Goal: Task Accomplishment & Management: Complete application form

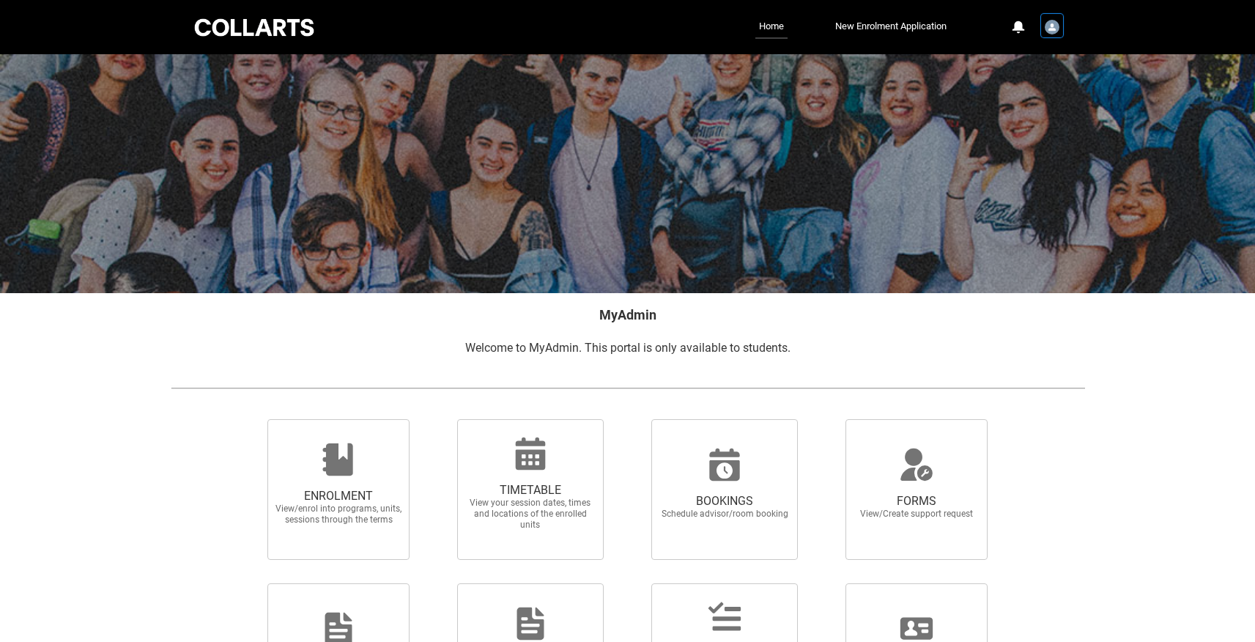
click at [1060, 29] on div "User Profile Student.rumpels" at bounding box center [1052, 26] width 21 height 22
click at [1039, 92] on link "Log Out" at bounding box center [1027, 88] width 69 height 26
click at [940, 502] on span "FORMS" at bounding box center [916, 501] width 129 height 15
click at [828, 419] on input "FORMS View/Create support request" at bounding box center [827, 418] width 1 height 1
radio input "true"
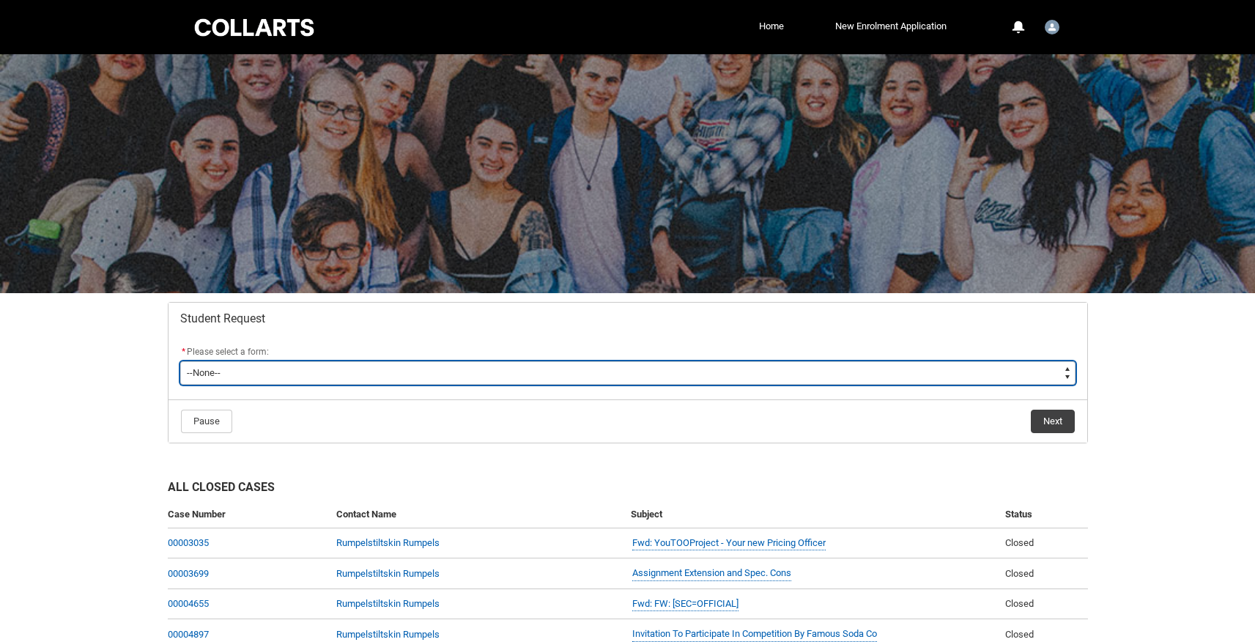
click at [1066, 373] on select "--None-- Academic Transcript Application to Appeal Assignment Extension Change …" at bounding box center [627, 372] width 895 height 23
type lightning-select "Assignment_Extension_Choice"
select select "Assignment_Extension_Choice"
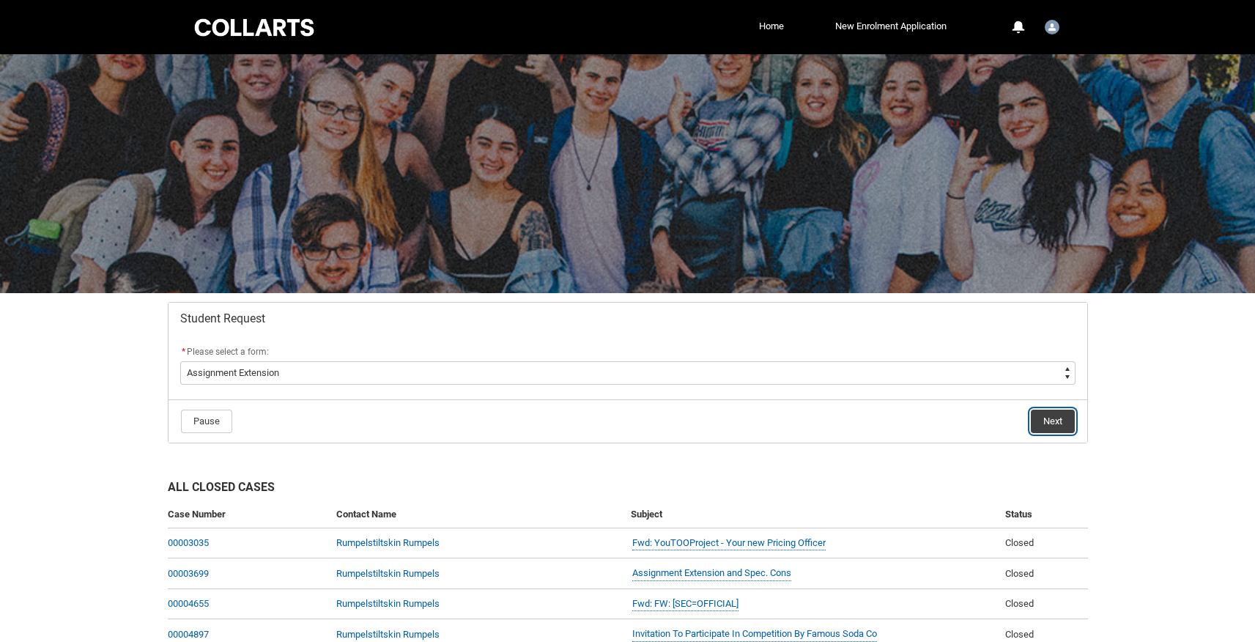
click at [1055, 420] on button "Next" at bounding box center [1053, 420] width 44 height 23
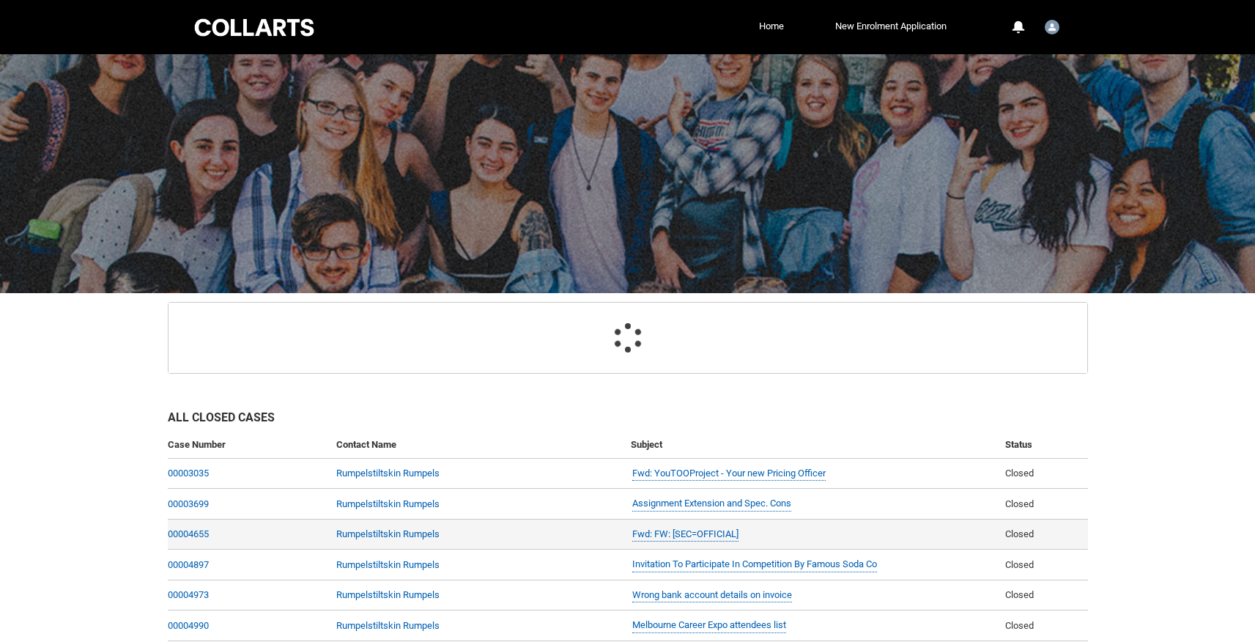
scroll to position [156, 0]
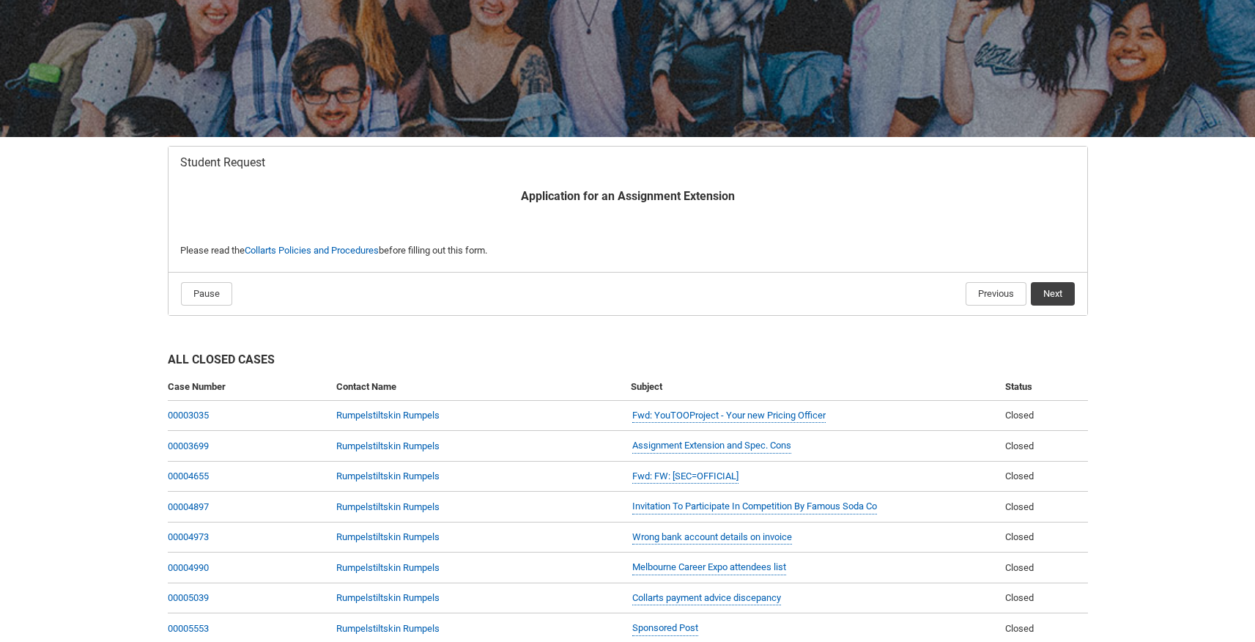
click at [1062, 294] on button "Next" at bounding box center [1053, 293] width 44 height 23
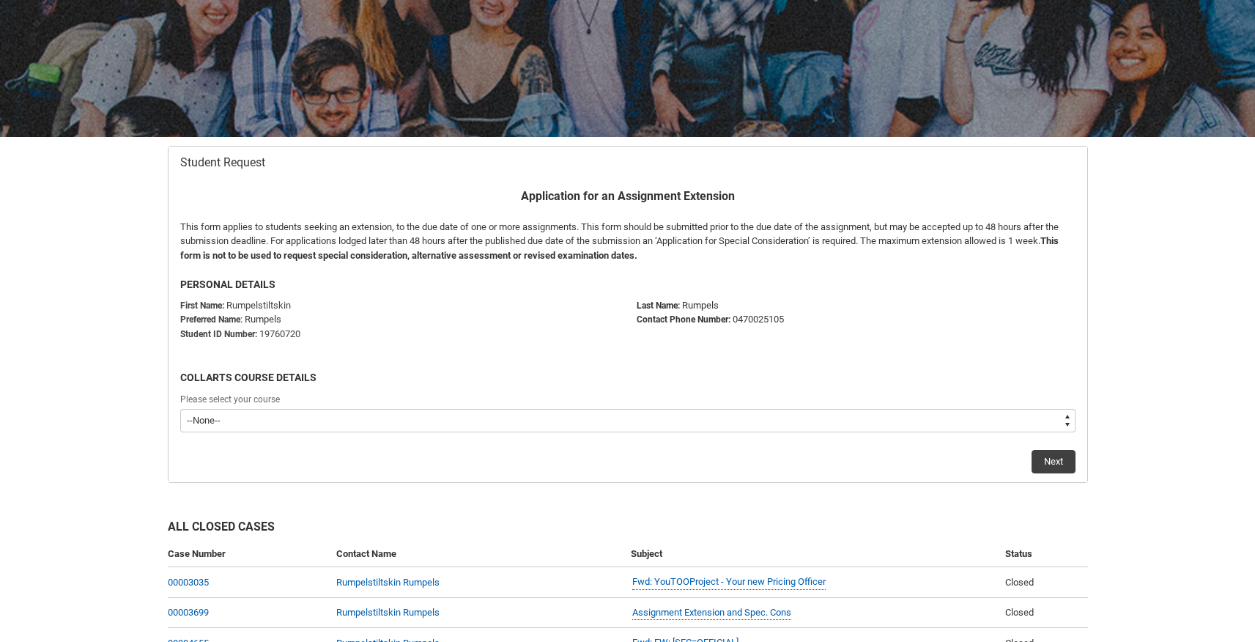
click at [417, 409] on select "--None-- Bachelor of Animation & VFX Bachelor of Design (Fashion & Sustainabili…" at bounding box center [627, 420] width 895 height 23
type lightning-select "recordPicklist_ProgramEnrollment.a0jOZ000002rR90YAE"
select select "recordPicklist_ProgramEnrollment.a0jOZ000002rR90YAE"
click at [1067, 468] on button "Next" at bounding box center [1053, 461] width 44 height 23
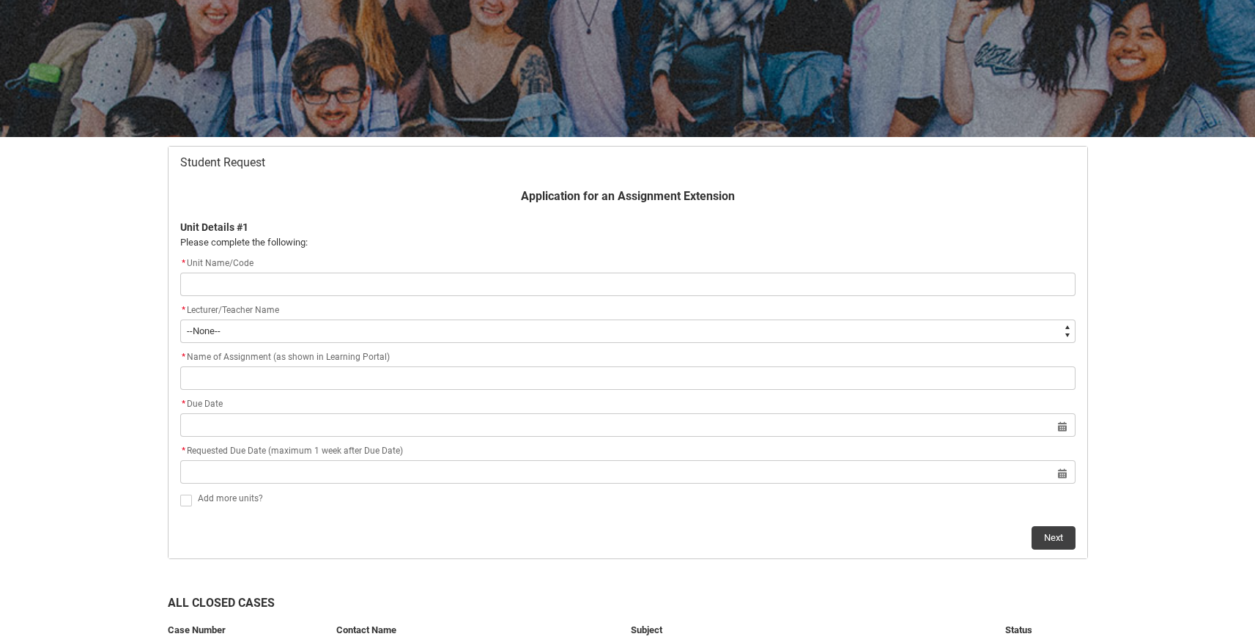
type lightning-primitive-input-simple "t"
type input "t"
type lightning-primitive-input-simple "te"
type input "te"
type lightning-primitive-input-simple "tes"
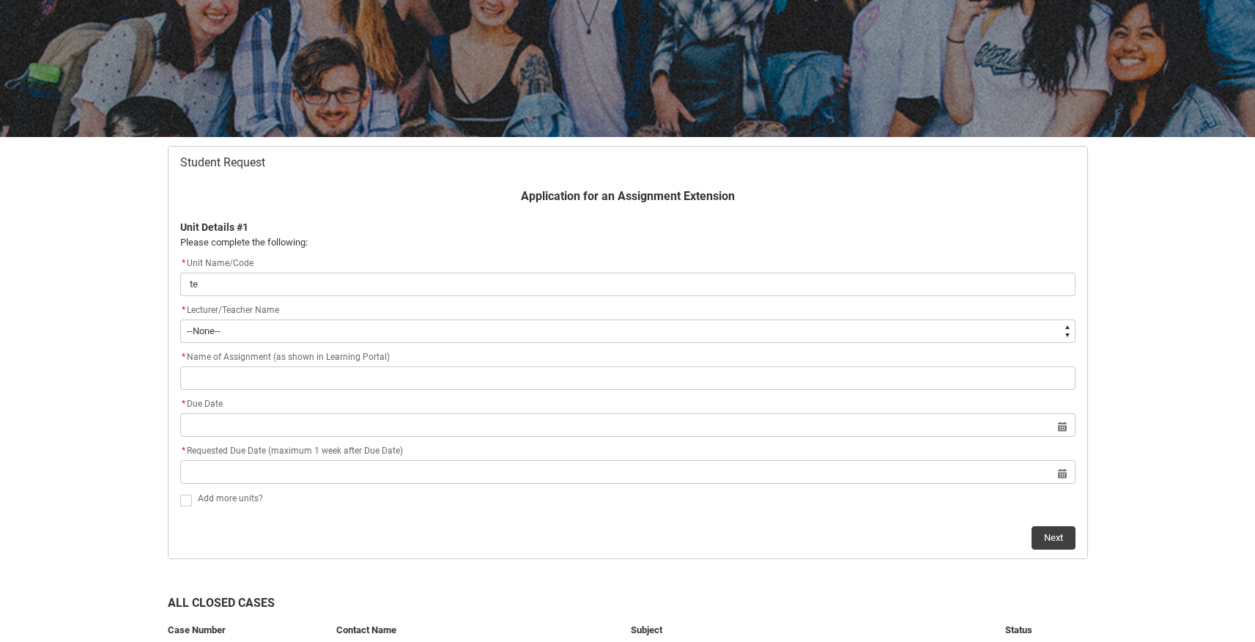
type input "tes"
type lightning-primitive-input-simple "test"
type input "test"
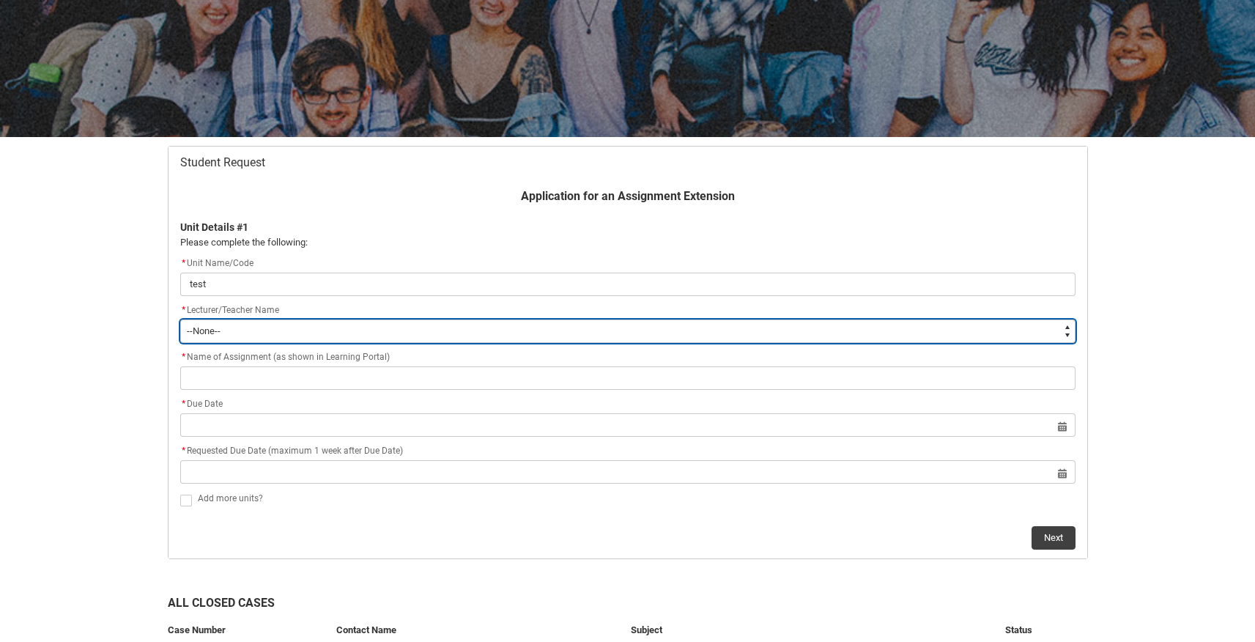
click at [466, 332] on select "--None-- Aaron Walker Adam King Adam McKenzie Adriana Perri Adrienne Couper-Smi…" at bounding box center [627, 330] width 895 height 23
click at [461, 324] on select "--None-- Aaron Walker Adam King Adam McKenzie Adriana Perri Adrienne Couper-Smi…" at bounding box center [627, 330] width 895 height 23
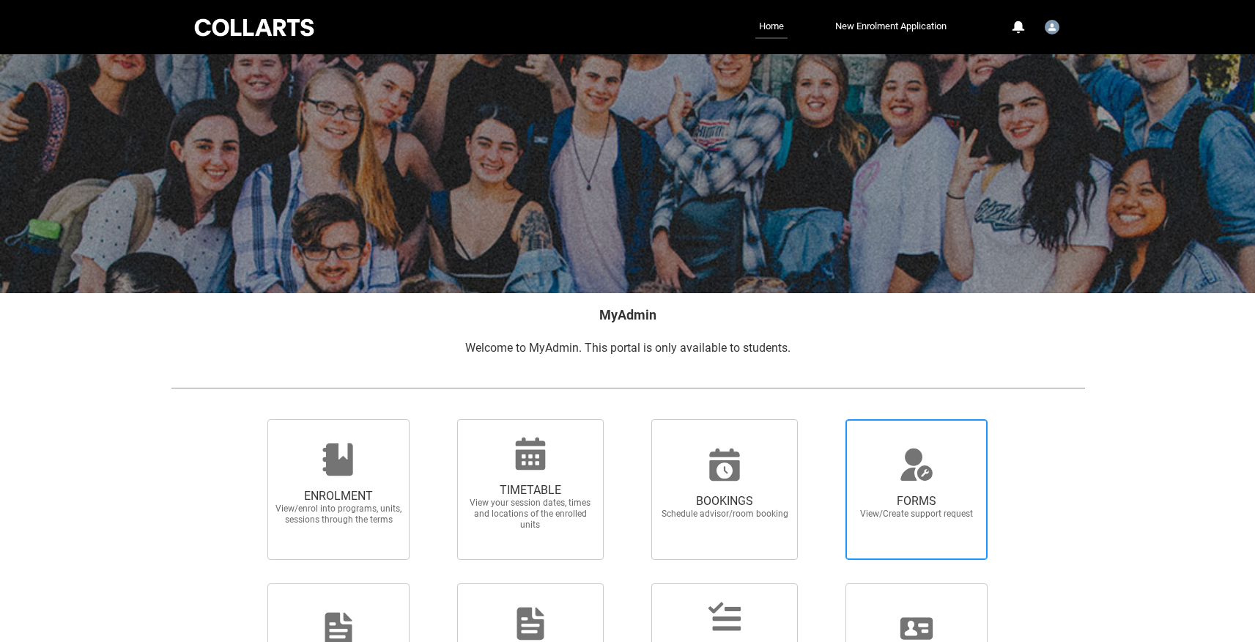
click at [913, 480] on icon at bounding box center [916, 464] width 35 height 35
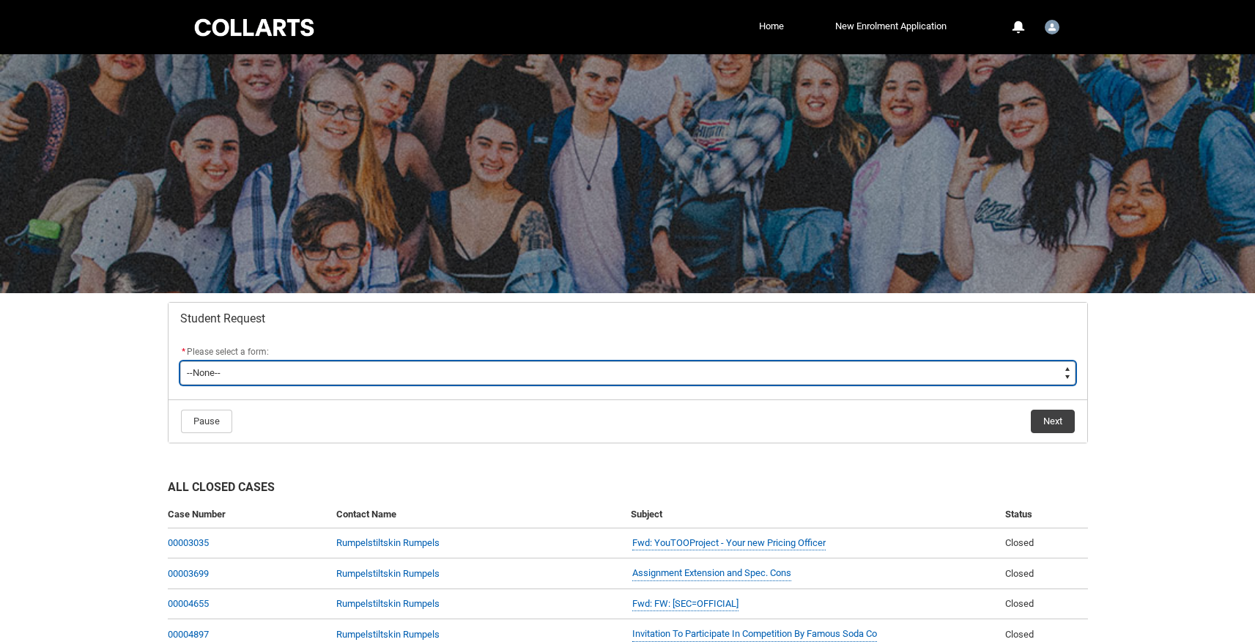
click at [1058, 371] on select "--None-- Academic Transcript Application to Appeal Assignment Extension Change …" at bounding box center [627, 372] width 895 height 23
type lightning-select "Course_Transfer_Choice"
select select "Course_Transfer_Choice"
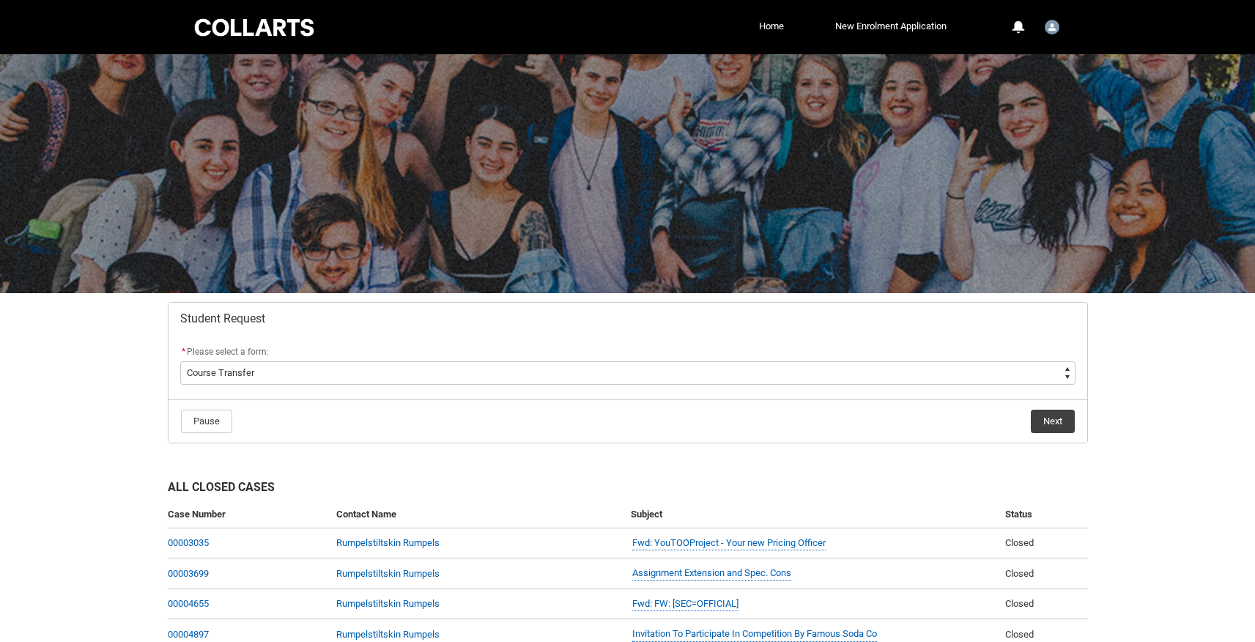
click at [1036, 426] on button "Next" at bounding box center [1053, 420] width 44 height 23
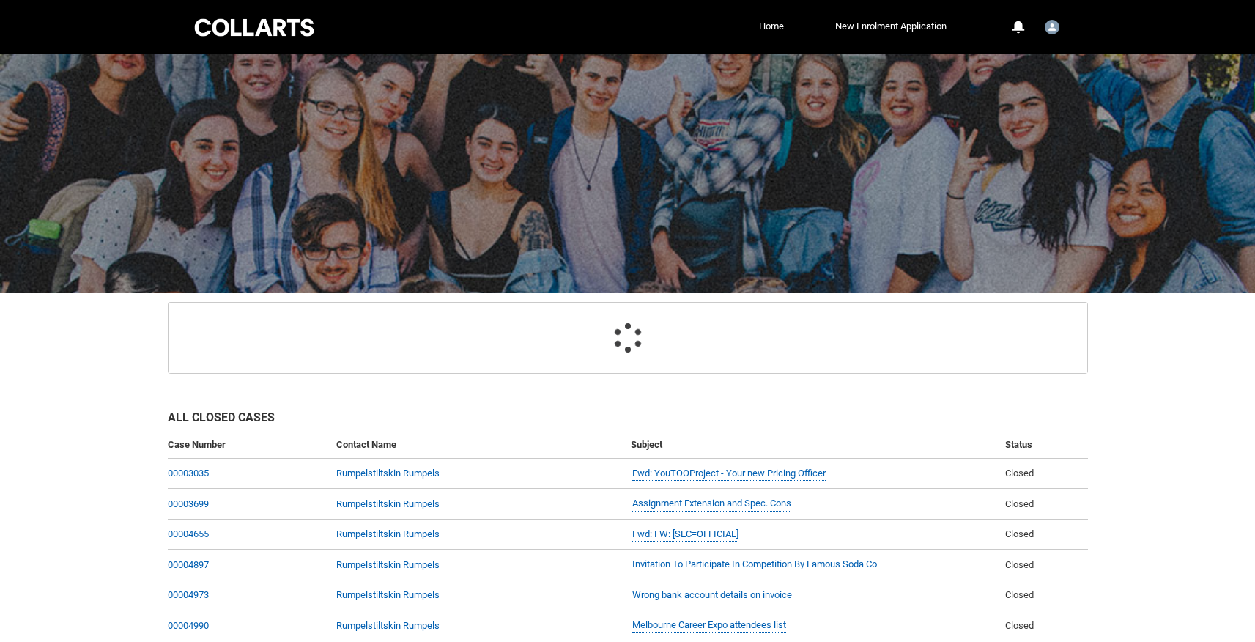
scroll to position [156, 0]
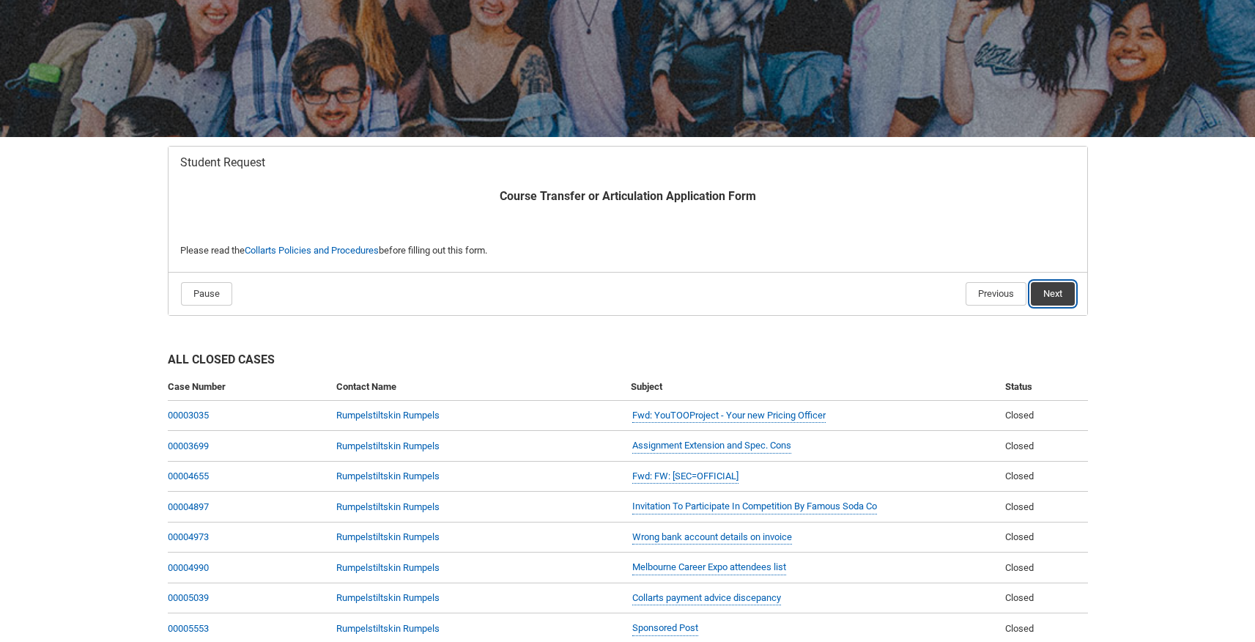
click at [1058, 290] on button "Next" at bounding box center [1053, 293] width 44 height 23
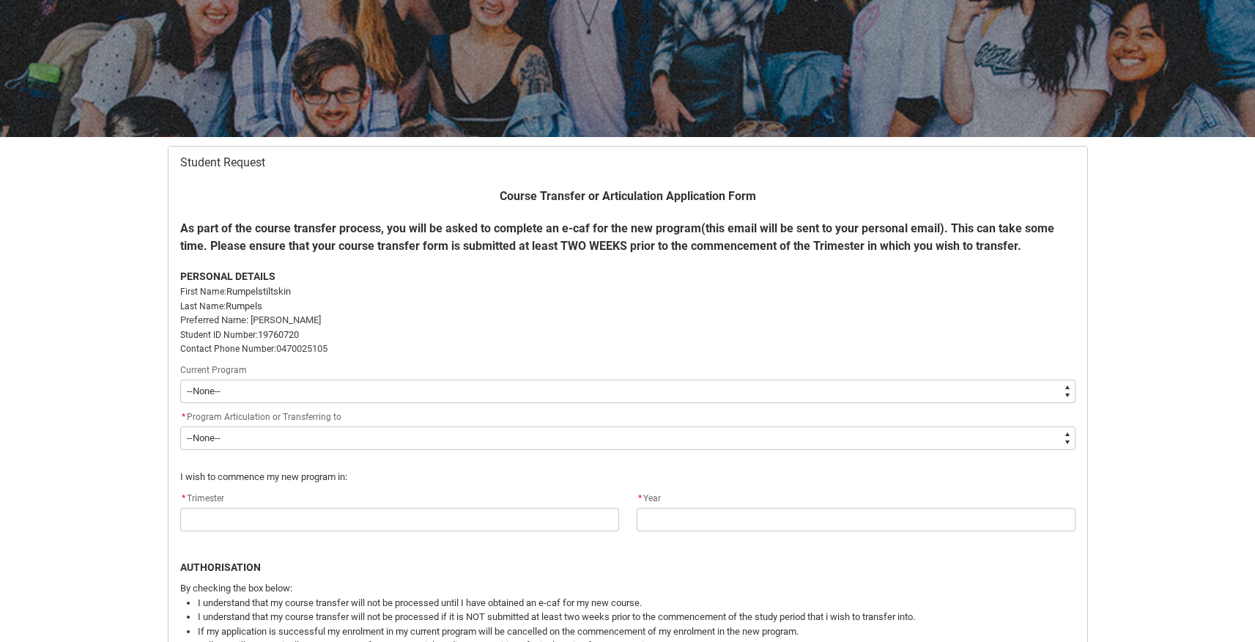
click at [1061, 387] on select "--None-- Bachelor of Animation & VFX Bachelor of Design (Fashion & Sustainabili…" at bounding box center [627, 390] width 895 height 23
type lightning-select "recordPicklist_ProgramEnrollment.a0jOZ000002rR90YAE"
select select "recordPicklist_ProgramEnrollment.a0jOZ000002rR90YAE"
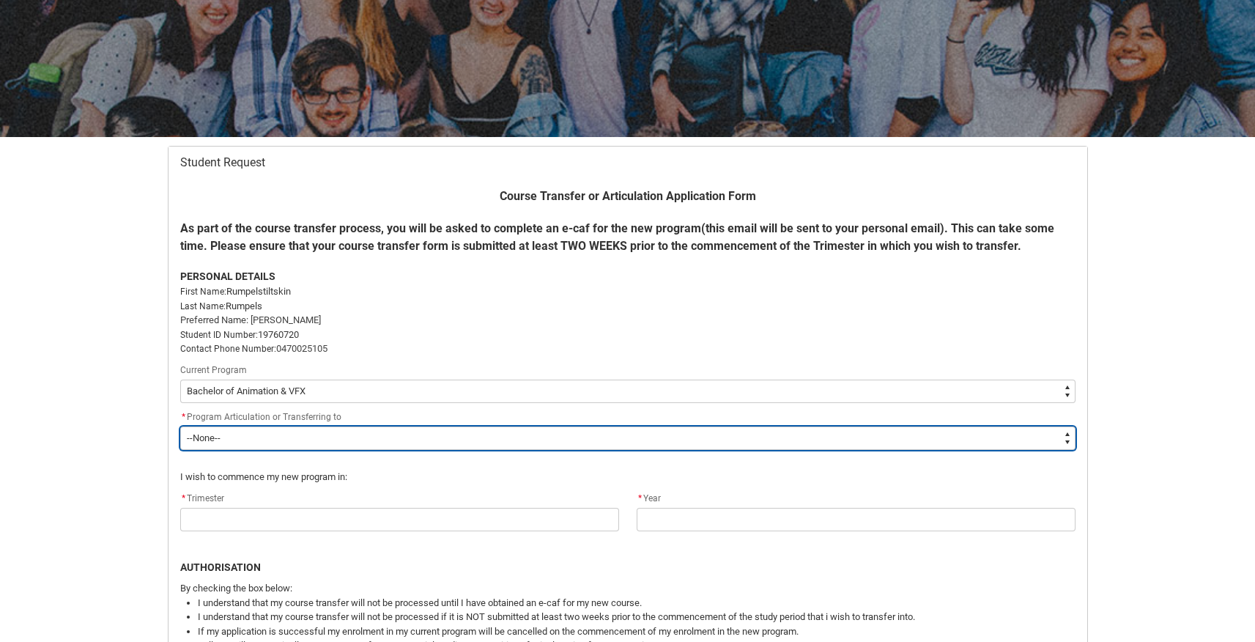
click at [1038, 435] on select "--None-- Bachelor of Arts (Music Production) Bachelor of Design (Fashion & Sust…" at bounding box center [627, 437] width 895 height 23
type lightning-select "recordPicklist_Program.0015g00000jrDHuAAM"
select select "recordPicklist_Program.0015g00000jrDHuAAM"
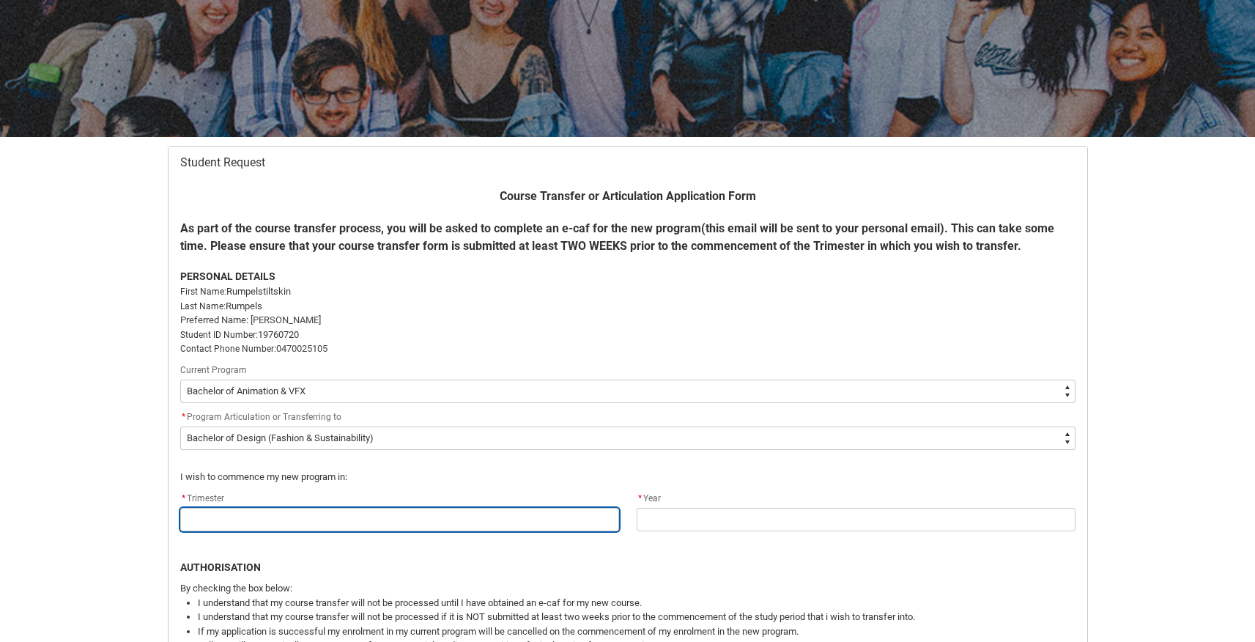
click at [396, 523] on input "Redu_Student_Request flow" at bounding box center [399, 519] width 439 height 23
type lightning-primitive-input-simple "t"
type input "t"
type lightning-primitive-input-simple "te"
type input "te"
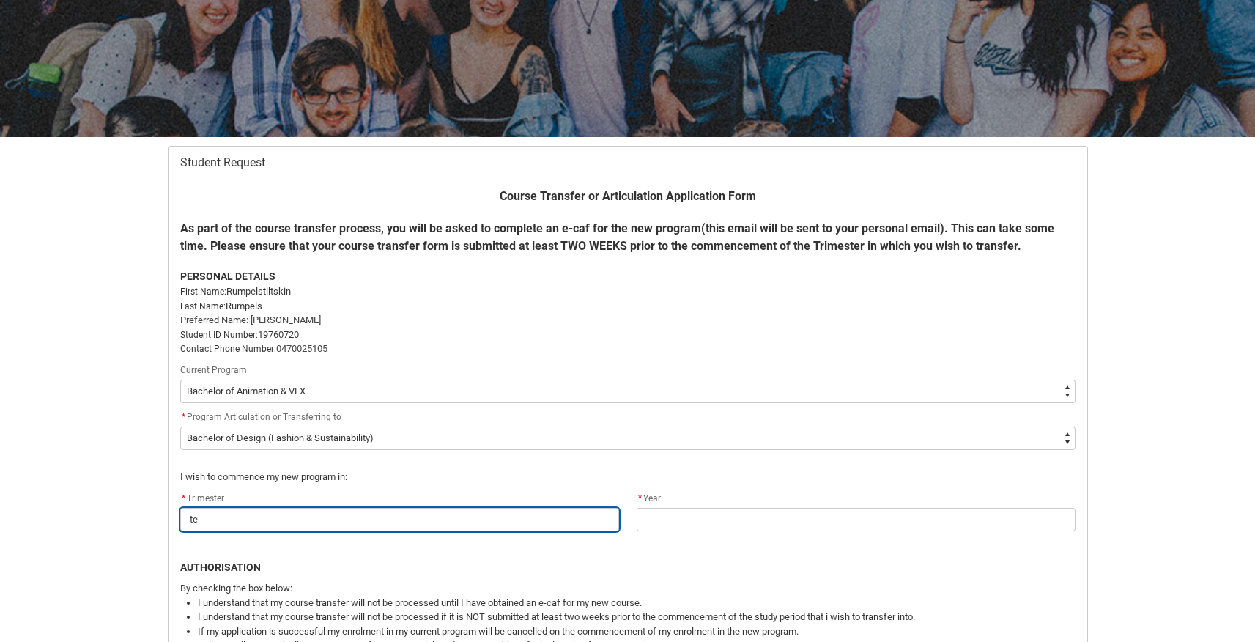
type lightning-primitive-input-simple "tes"
type input "tes"
type lightning-primitive-input-simple "test"
type input "test"
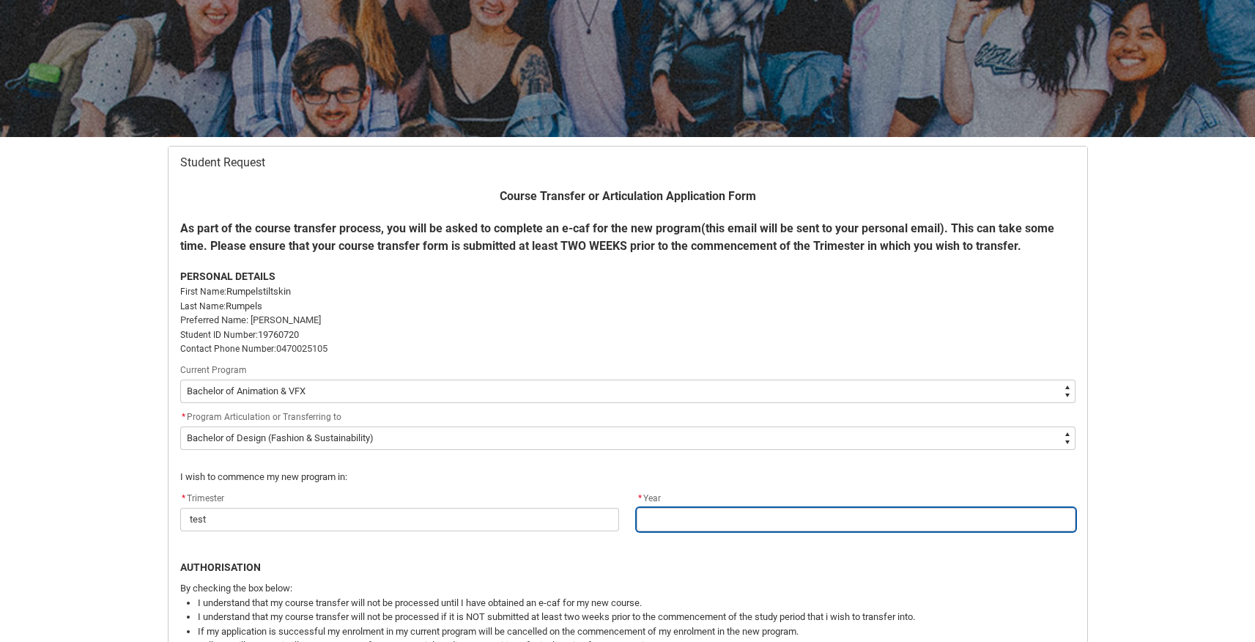
click at [689, 526] on input "Redu_Student_Request flow" at bounding box center [855, 519] width 439 height 23
type lightning-primitive-input-simple "t"
type input "t"
type lightning-primitive-input-simple "te"
type input "te"
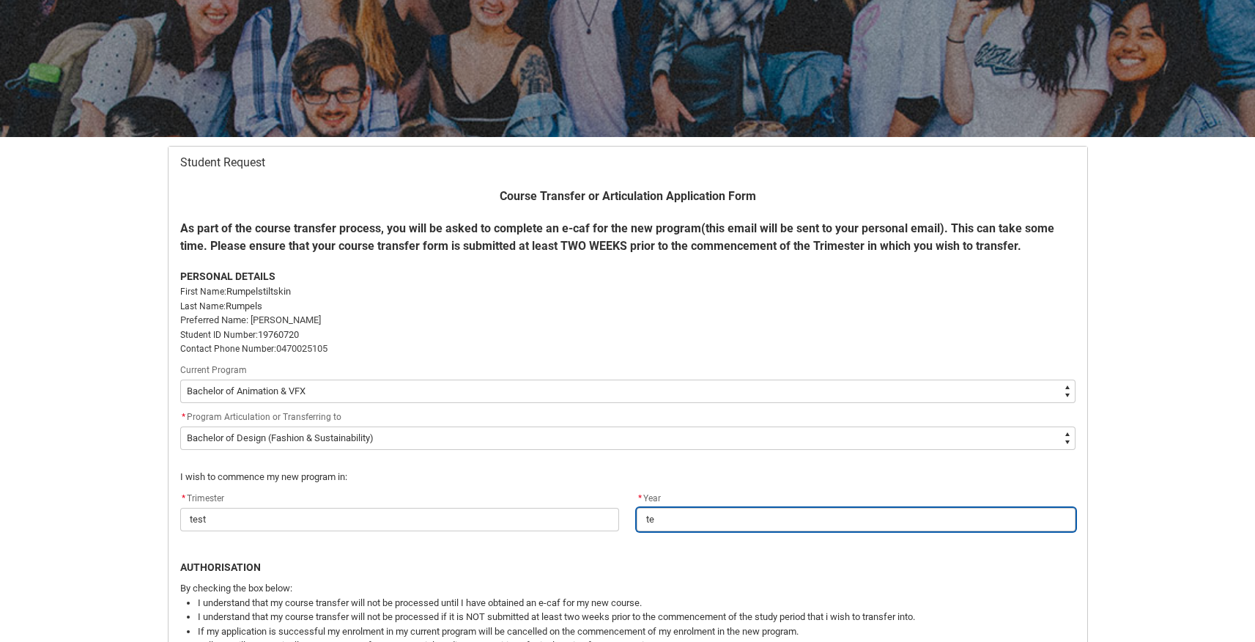
type lightning-primitive-input-simple "tes"
type input "tes"
type lightning-primitive-input-simple "test"
type input "test"
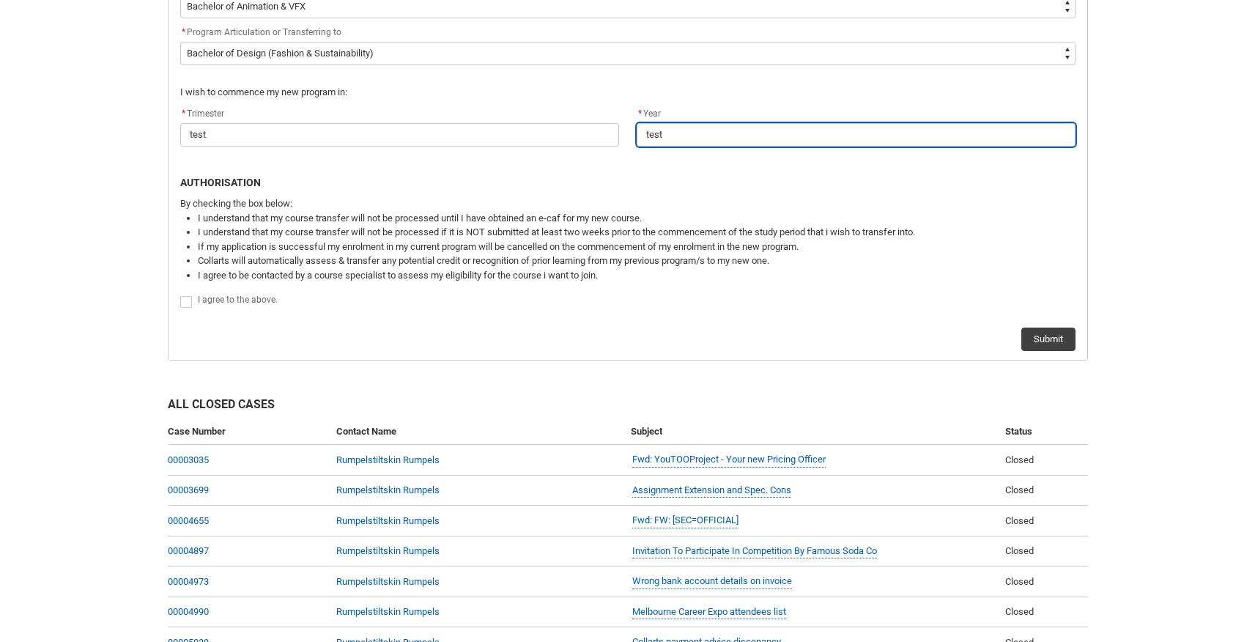
scroll to position [547, 0]
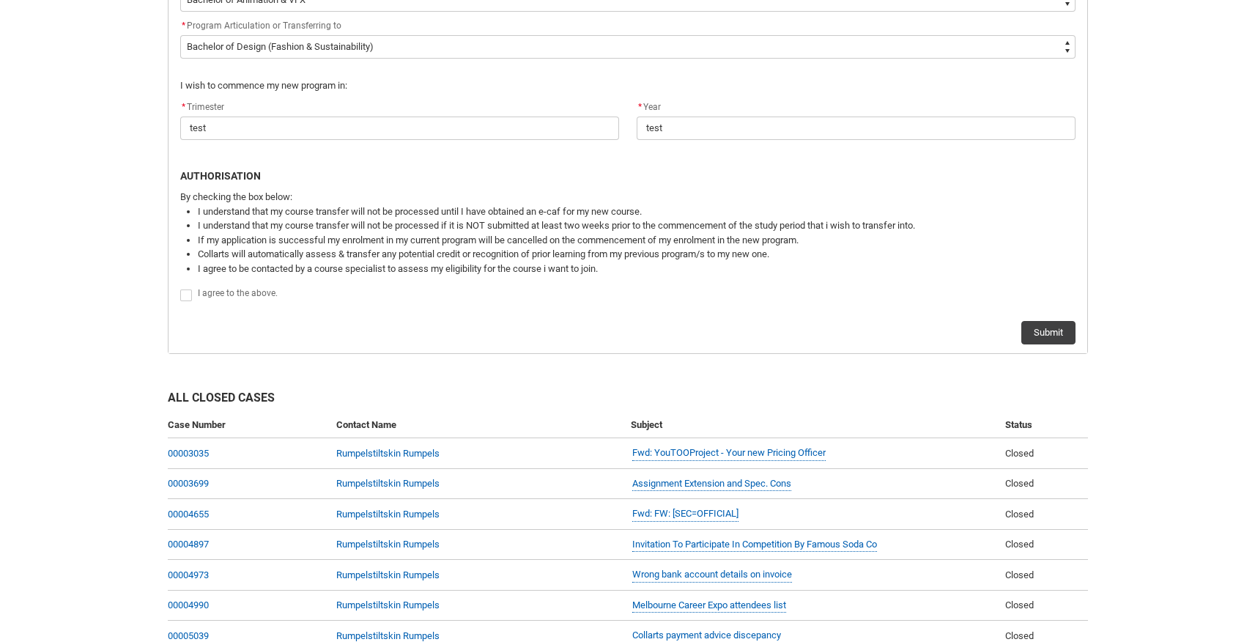
click at [184, 294] on span "Redu_Student_Request flow" at bounding box center [186, 295] width 12 height 12
click at [180, 287] on input "Redu_Student_Request flow" at bounding box center [179, 286] width 1 height 1
type lightning-input "true"
checkbox input "true"
click at [1054, 337] on button "Submit" at bounding box center [1048, 332] width 54 height 23
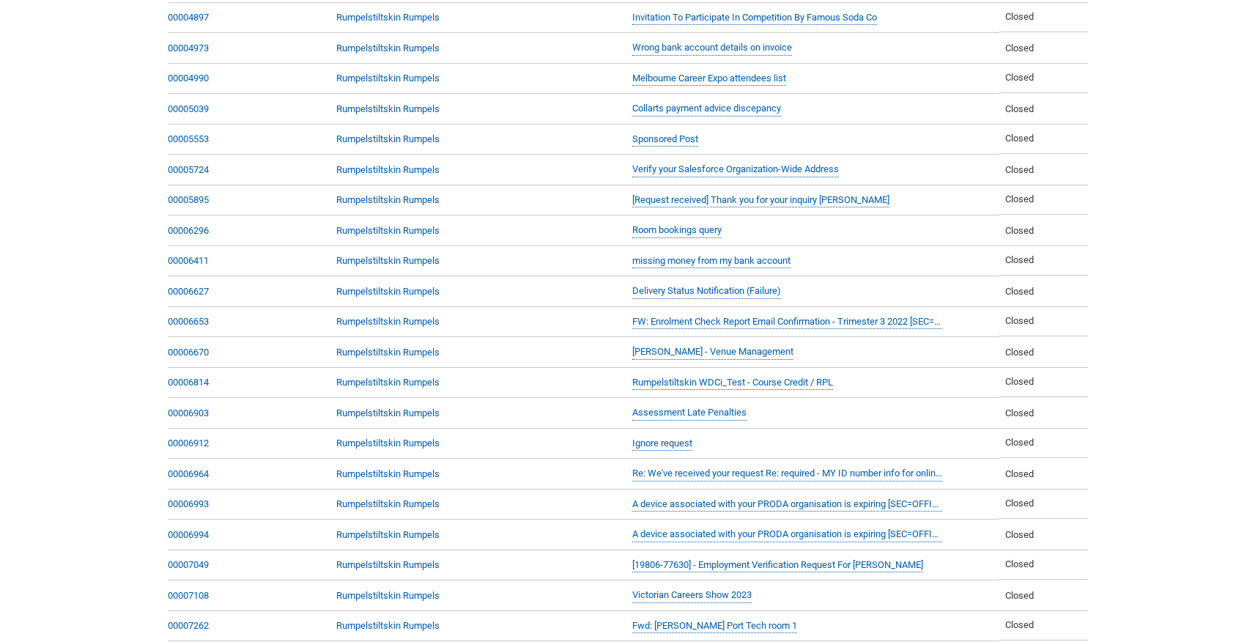
scroll to position [0, 0]
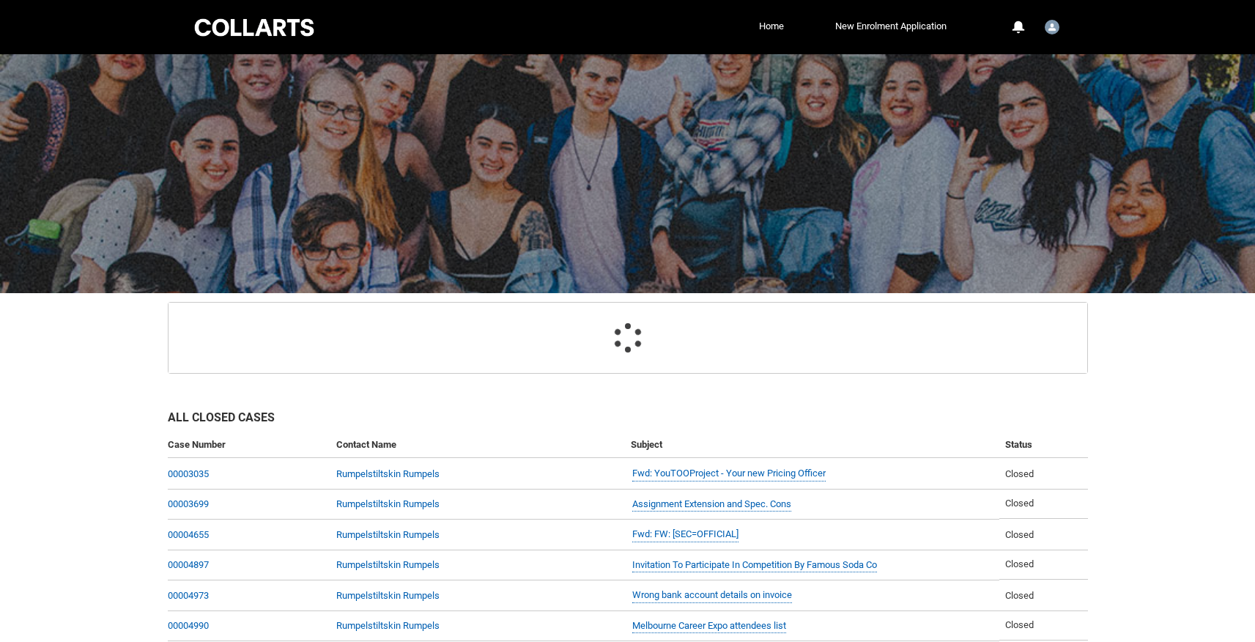
select select "recordPicklist_ProgramEnrollment.a0jOZ000002rR90YAE"
select select "recordPicklist_Program.0015g00000jrDHuAAM"
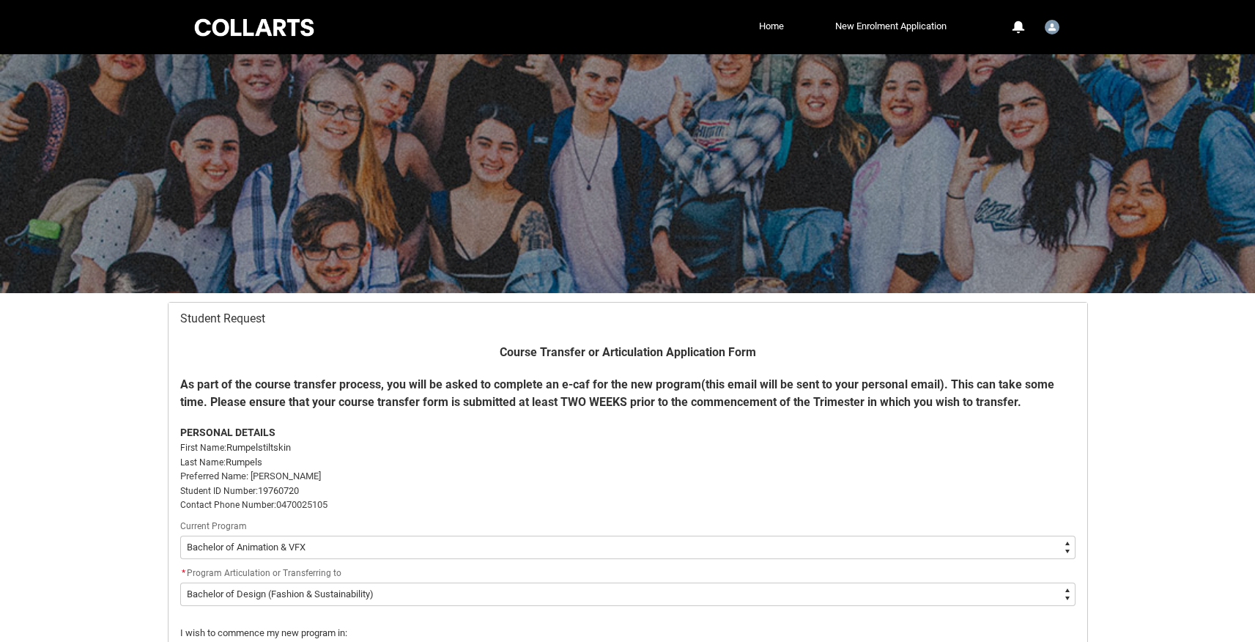
scroll to position [156, 0]
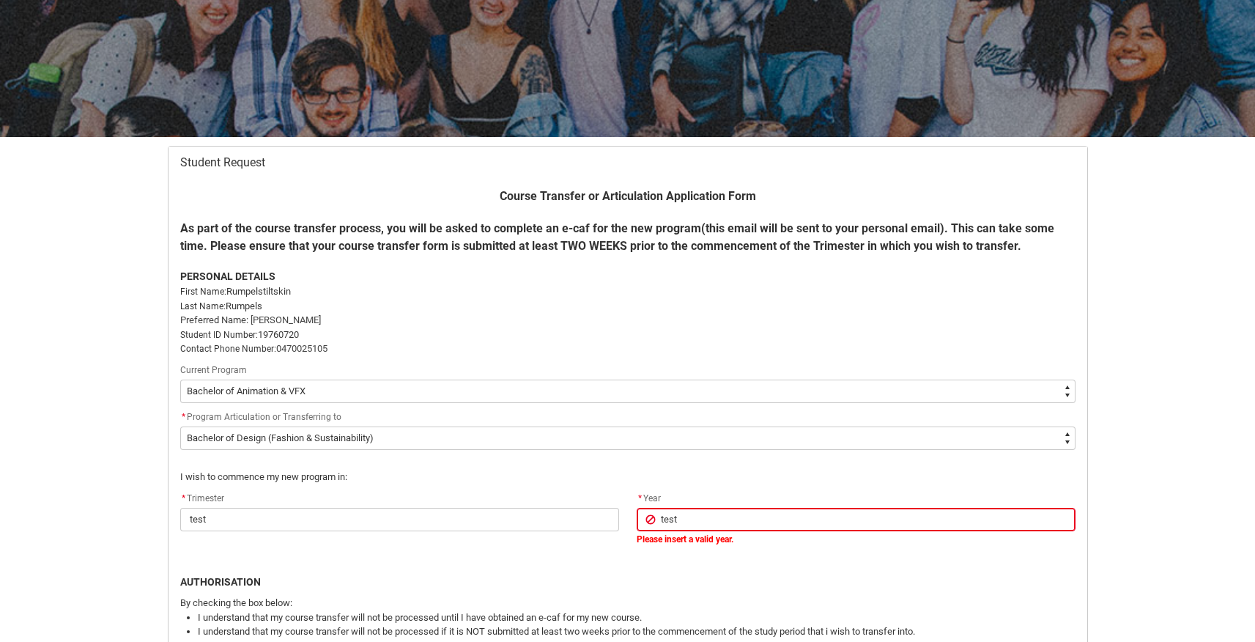
type lightning-primitive-input-simple "tes"
type input "tes"
type lightning-primitive-input-simple "te"
type input "te"
type lightning-primitive-input-simple "t"
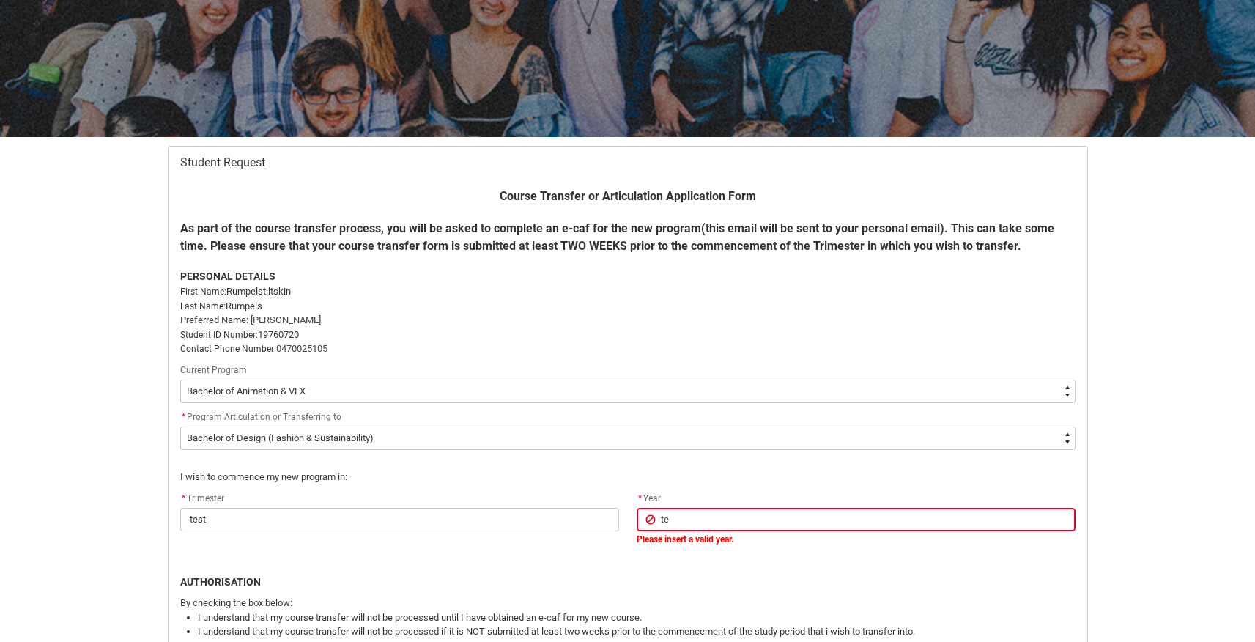
type input "t"
type lightning-primitive-input-simple "2"
type input "2"
type lightning-primitive-input-simple "20"
type input "20"
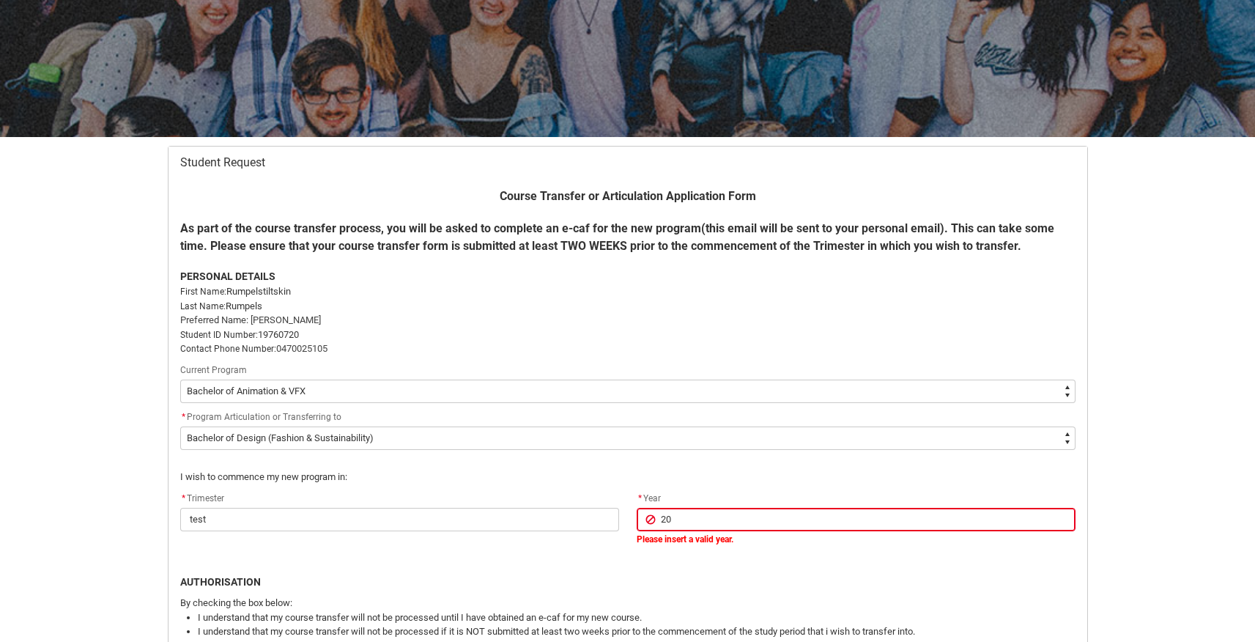
type lightning-primitive-input-simple "202"
type input "202"
type lightning-primitive-input-simple "2026"
type input "2026"
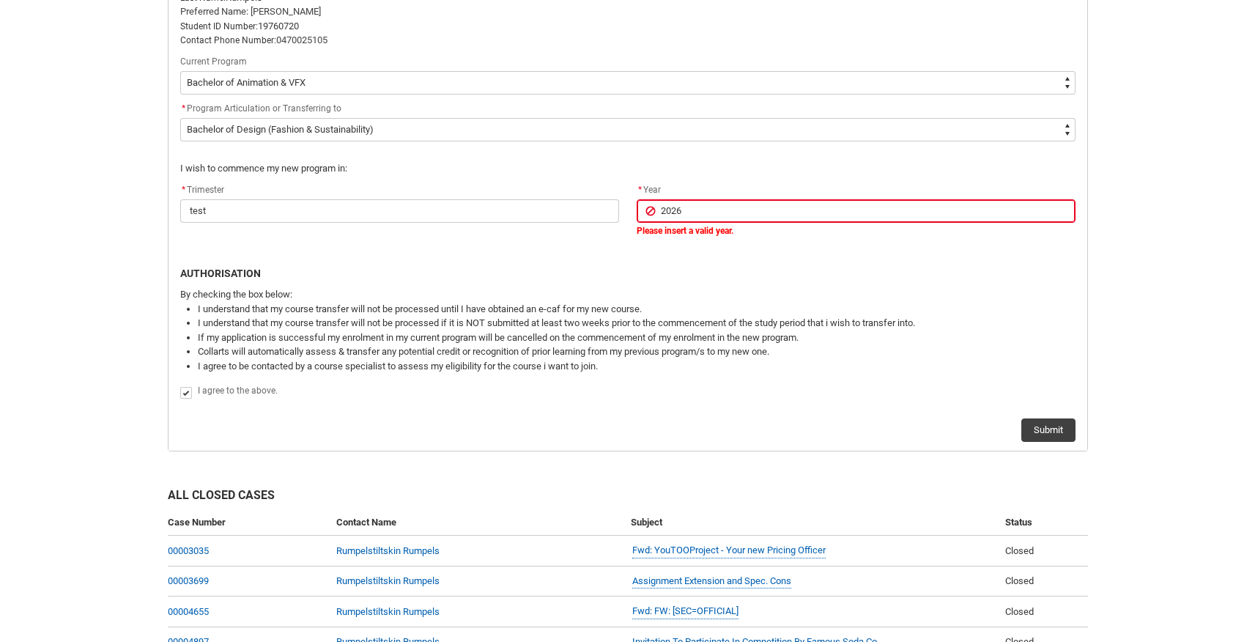
scroll to position [480, 0]
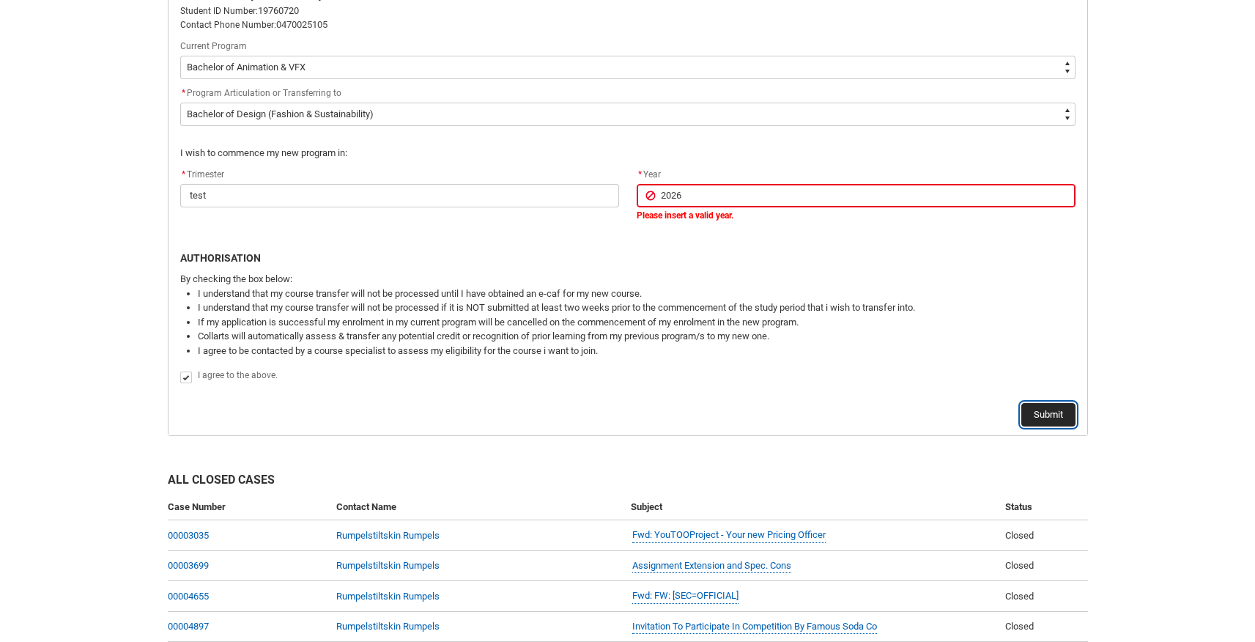
click at [1046, 415] on button "Submit" at bounding box center [1048, 414] width 54 height 23
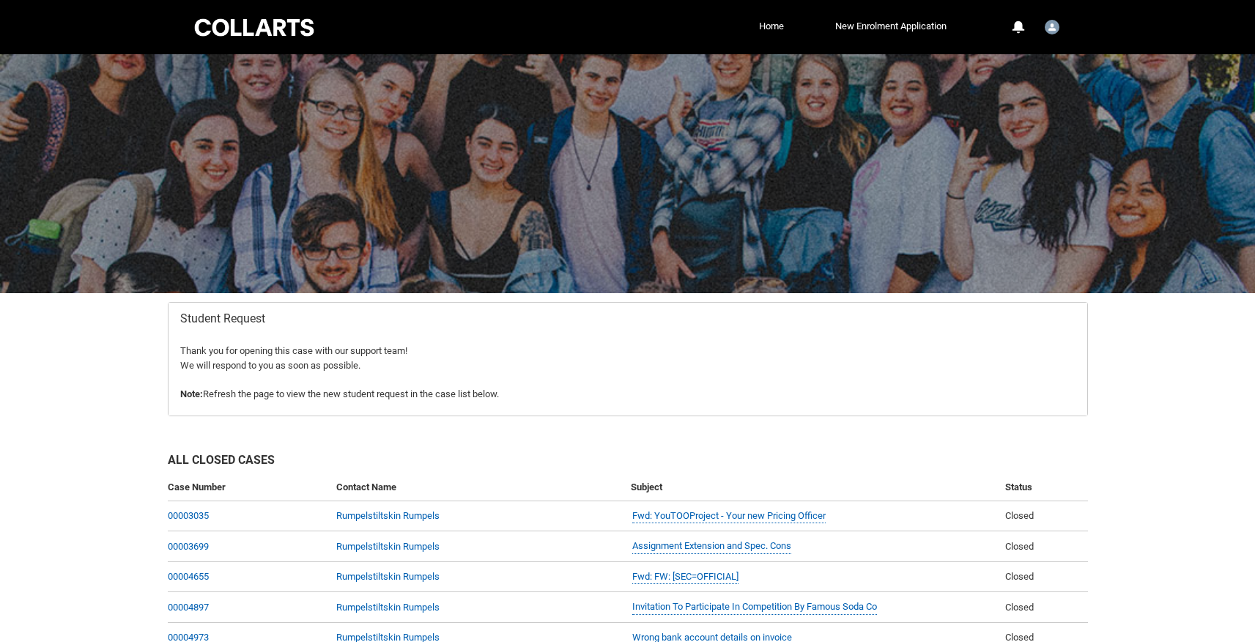
scroll to position [156, 0]
